Goal: Register for event/course

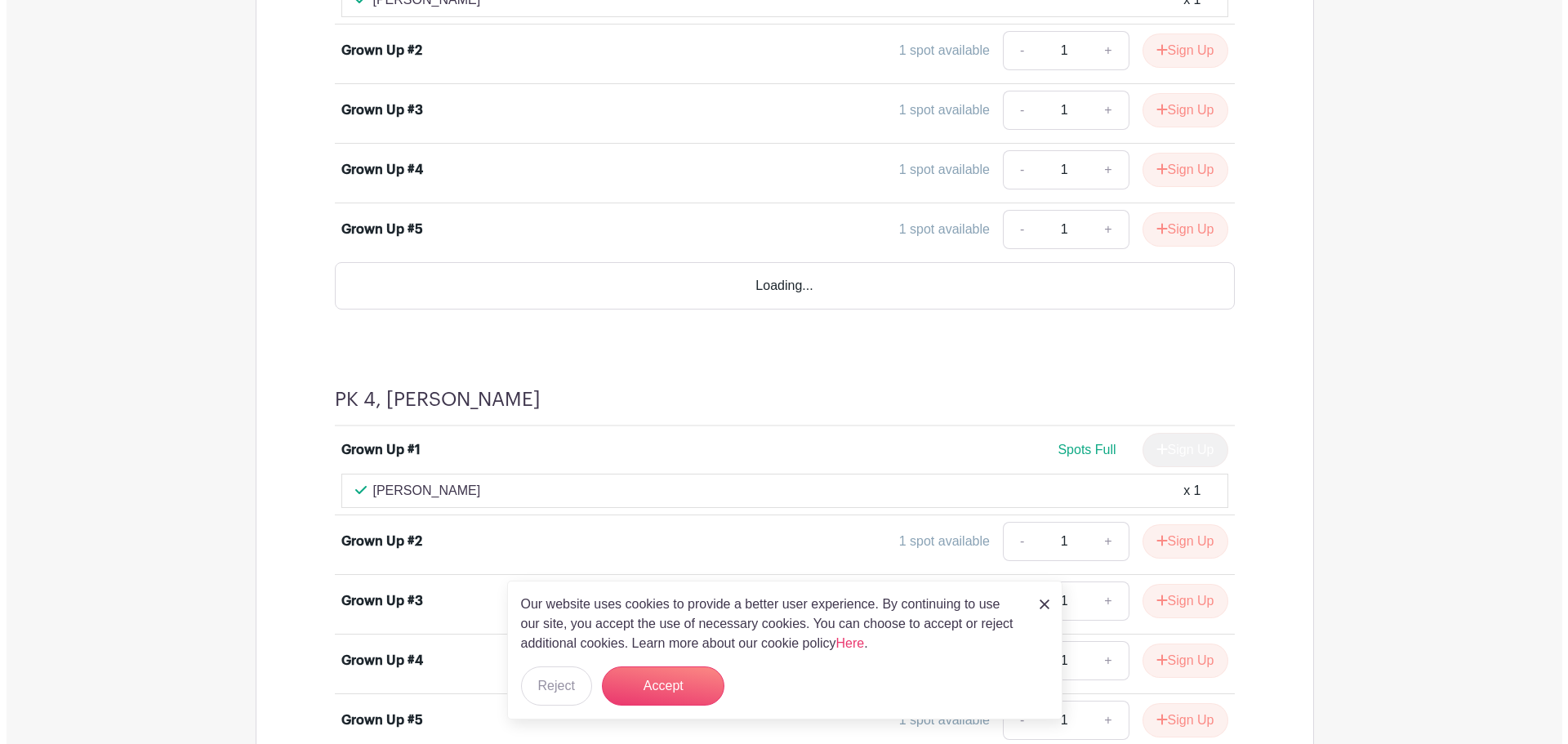
scroll to position [2449, 0]
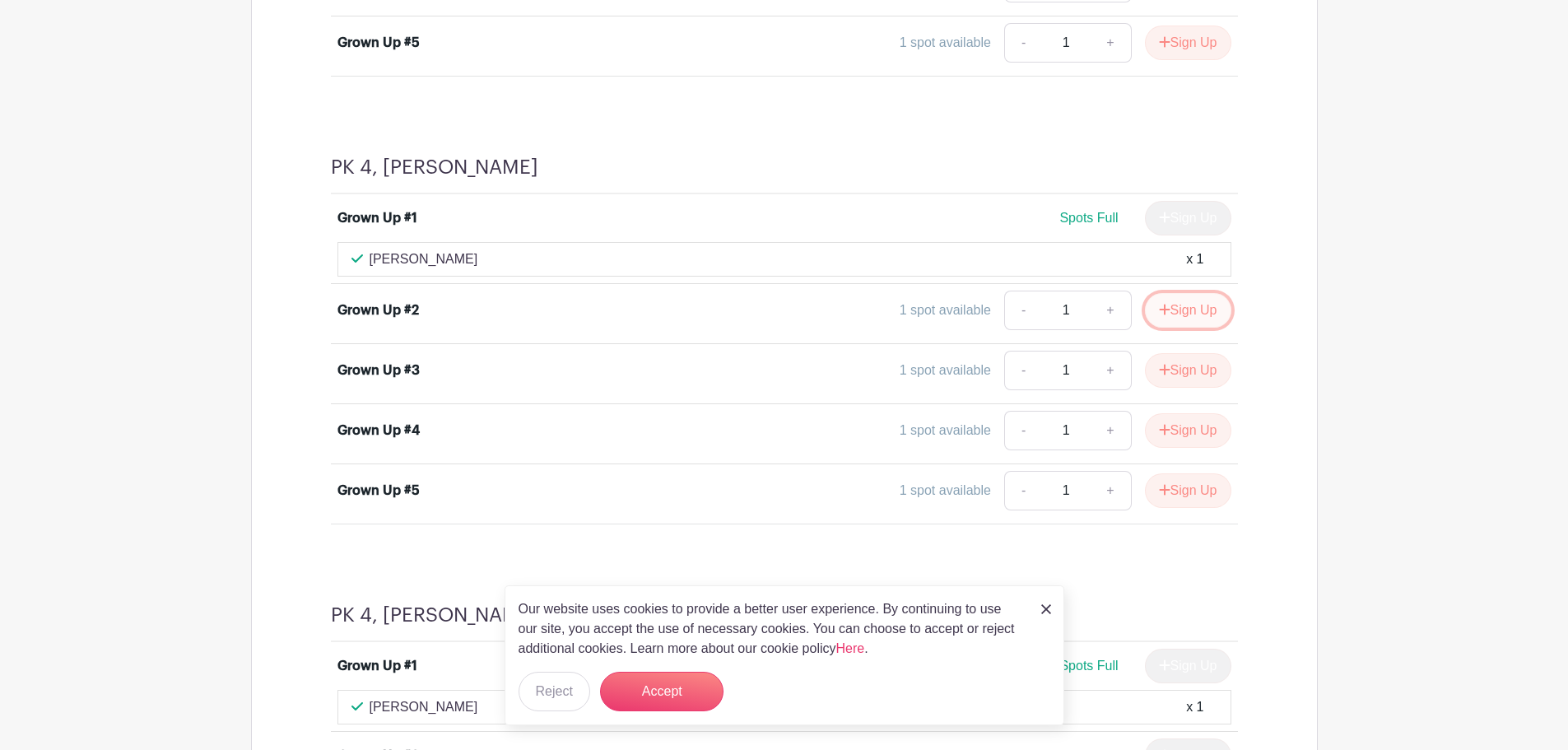
click at [1165, 305] on icon "submit" at bounding box center [1165, 309] width 12 height 14
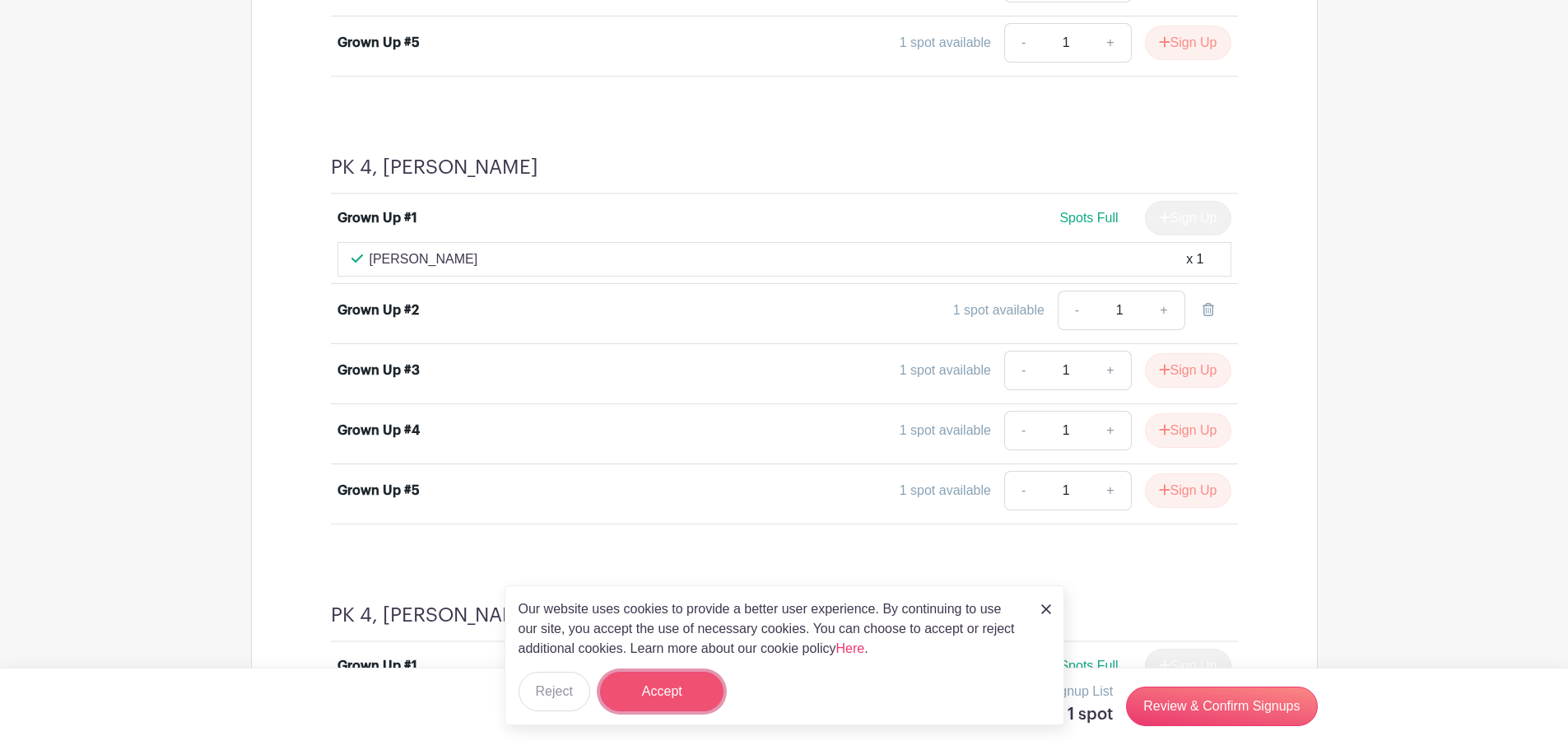
drag, startPoint x: 687, startPoint y: 678, endPoint x: 964, endPoint y: 663, distance: 277.4
click at [687, 676] on button "Accept" at bounding box center [662, 691] width 123 height 40
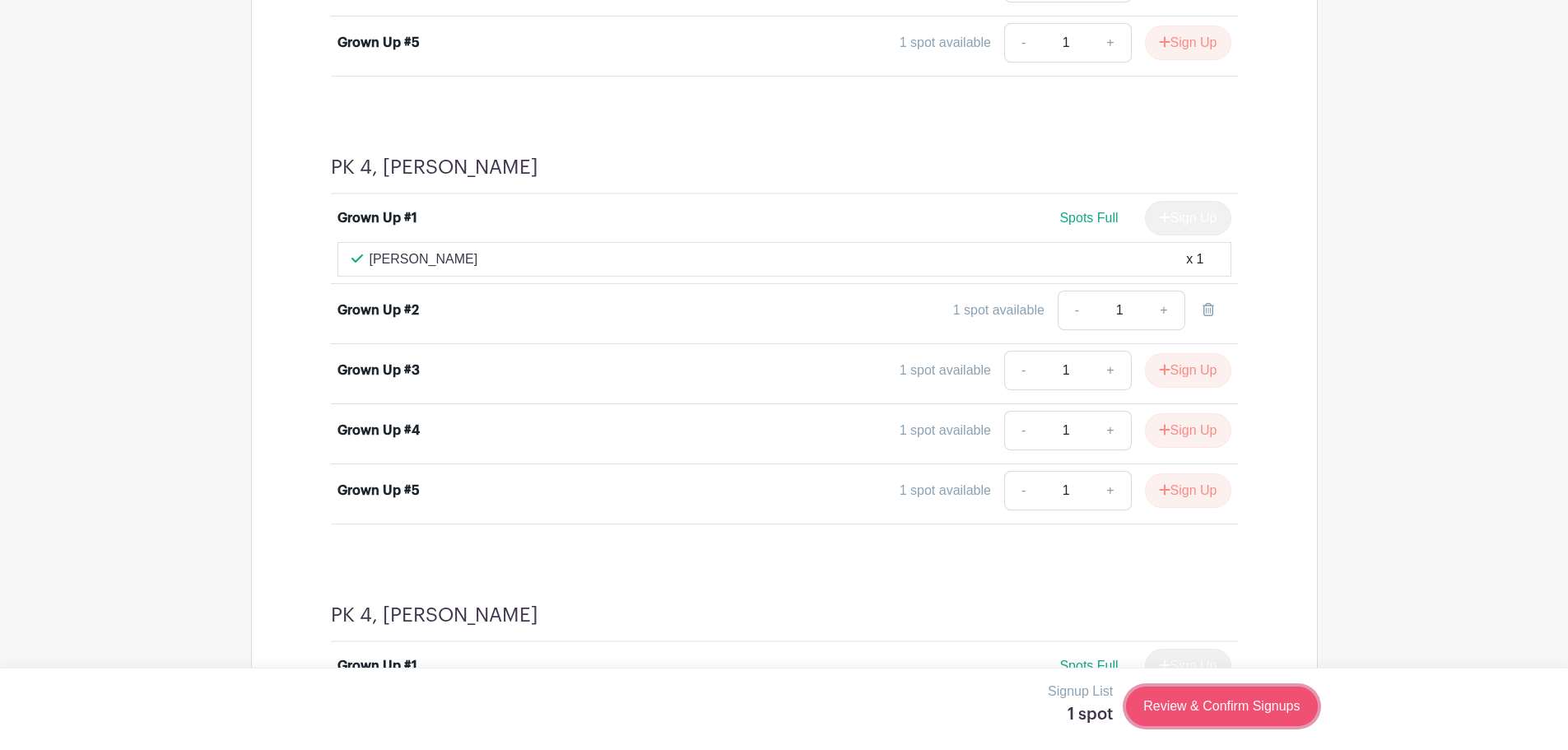
click at [1187, 707] on link "Review & Confirm Signups" at bounding box center [1221, 706] width 191 height 40
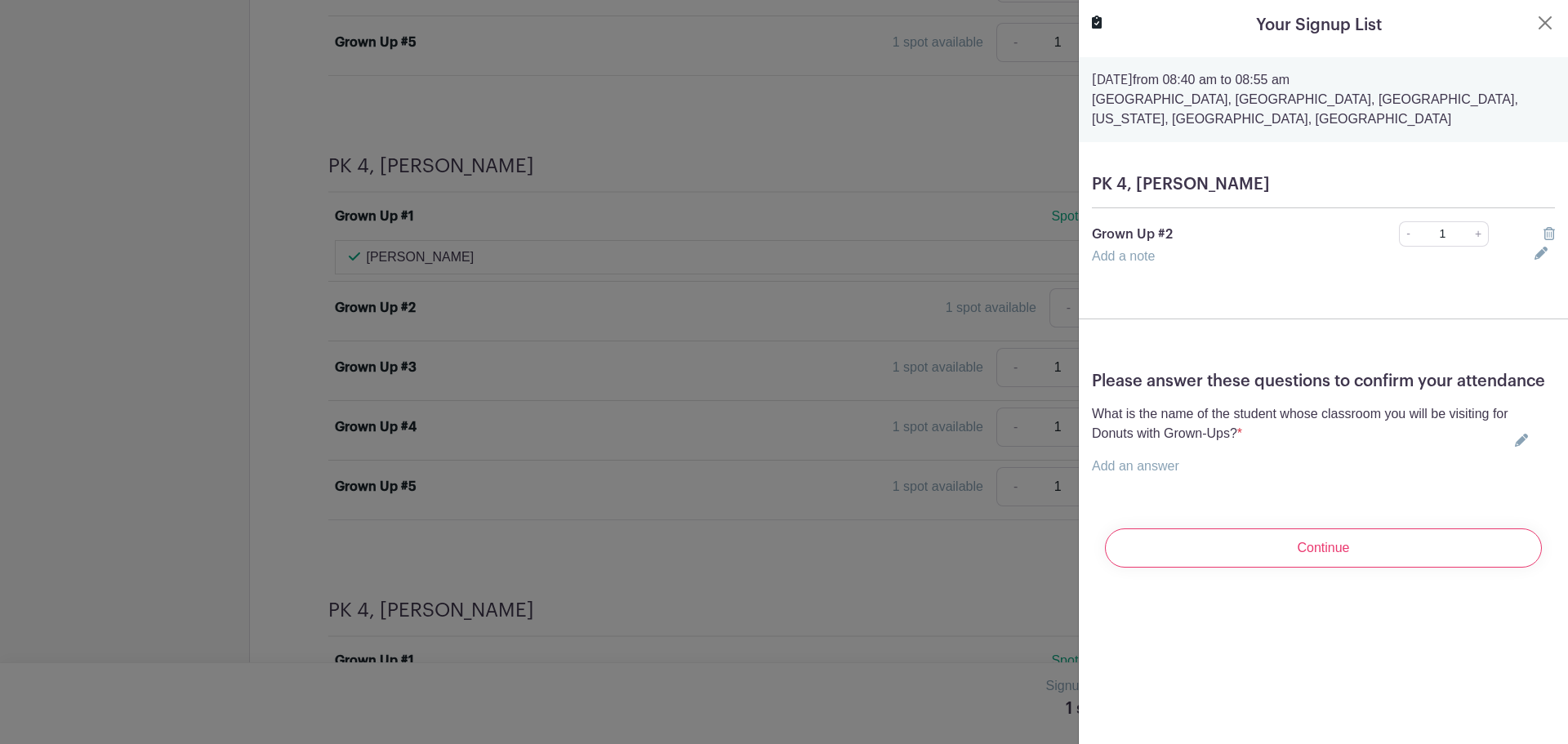
click at [1180, 476] on p "Add an answer" at bounding box center [1300, 466] width 416 height 19
click at [1514, 446] on icon at bounding box center [1521, 440] width 13 height 13
click at [1169, 496] on input "text" at bounding box center [1310, 476] width 436 height 39
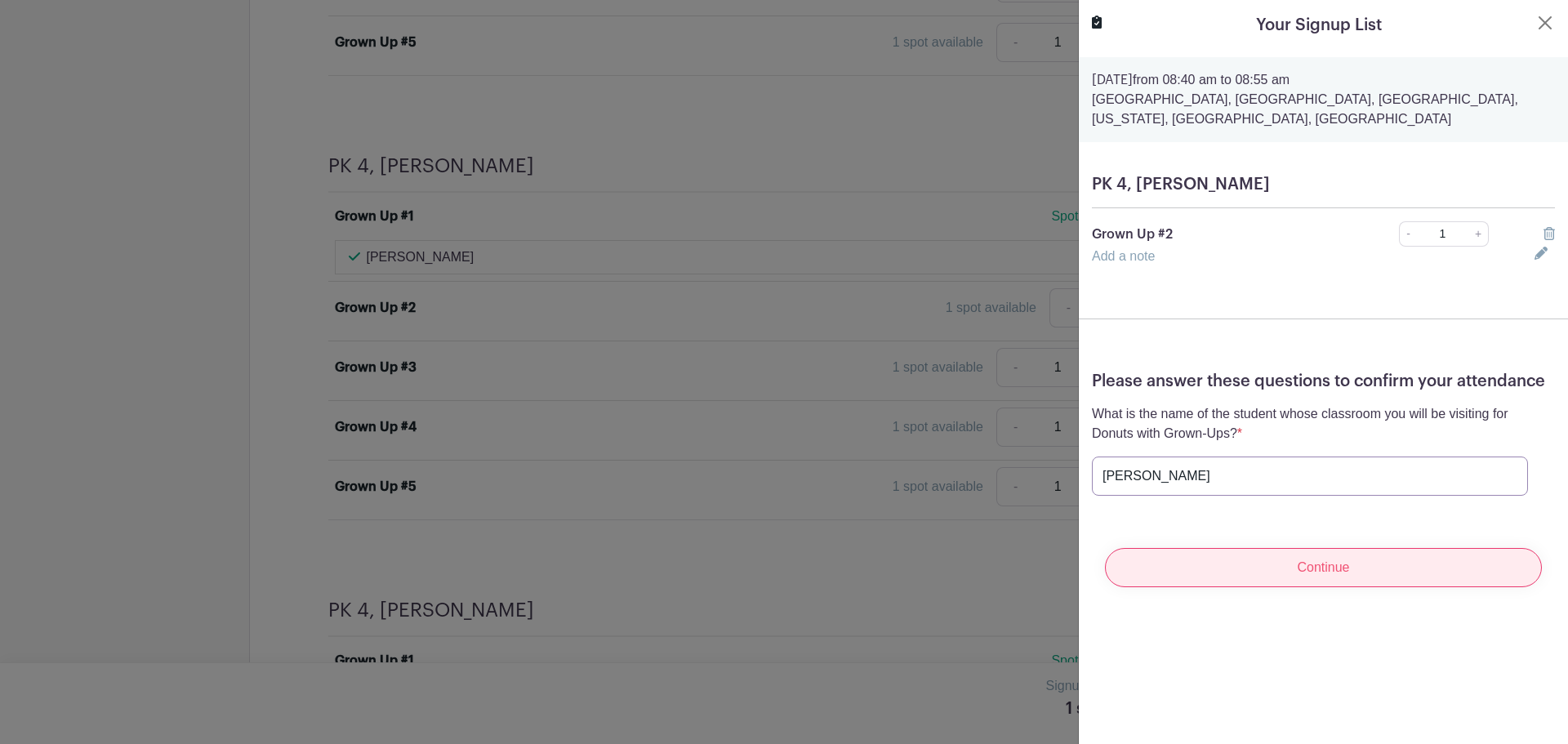
type input "[PERSON_NAME]"
click at [1367, 587] on input "Continue" at bounding box center [1323, 567] width 437 height 39
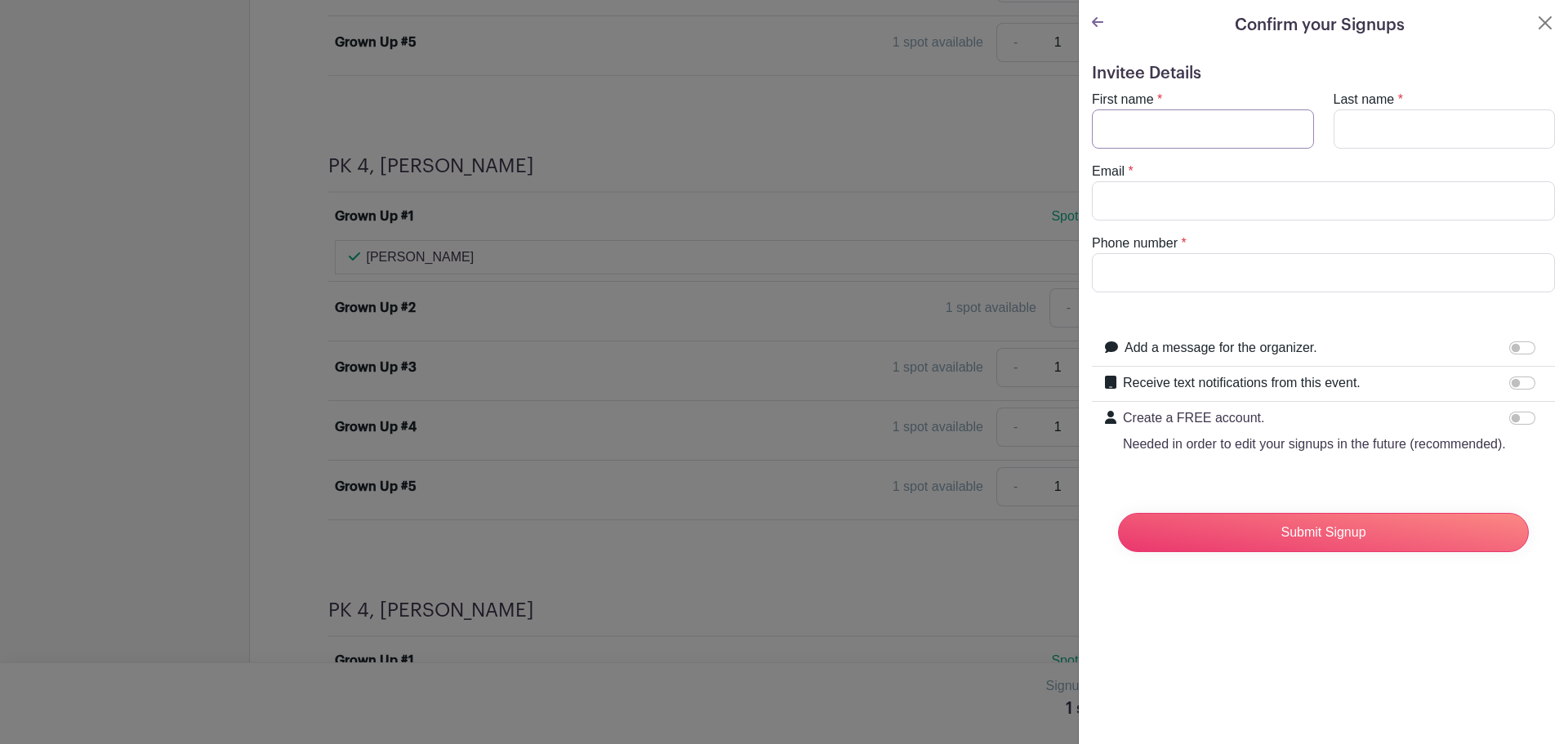
click at [1159, 117] on input "First name" at bounding box center [1202, 128] width 222 height 39
type input "[PERSON_NAME]"
type input "[EMAIL_ADDRESS][DOMAIN_NAME]"
type input "2036878266"
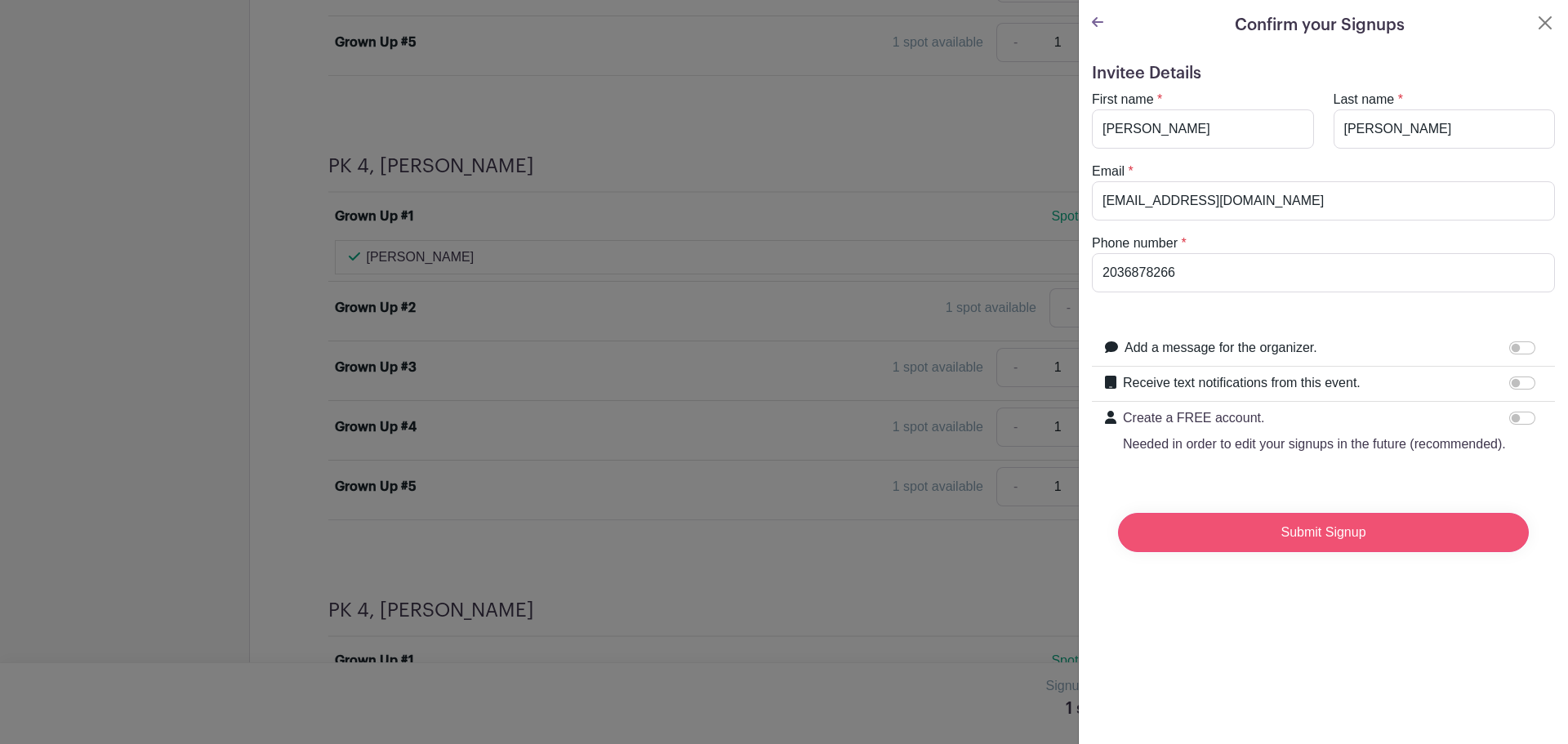
click at [1322, 544] on input "Submit Signup" at bounding box center [1323, 532] width 411 height 39
